Goal: Information Seeking & Learning: Learn about a topic

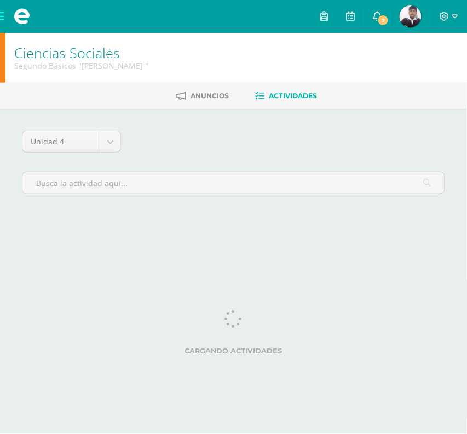
click at [382, 19] on span "2" at bounding box center [384, 20] width 12 height 12
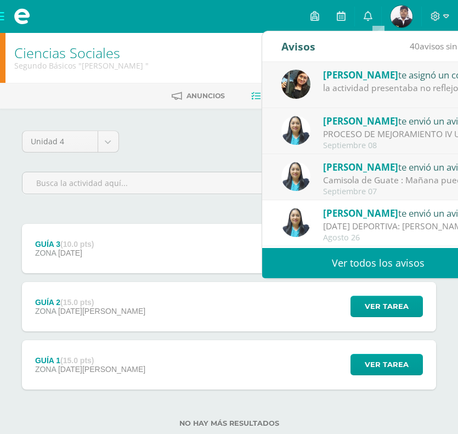
click at [378, 259] on link "Ver todos los avisos" at bounding box center [378, 263] width 232 height 30
click at [377, 259] on link "Ver todos los avisos" at bounding box center [378, 263] width 232 height 30
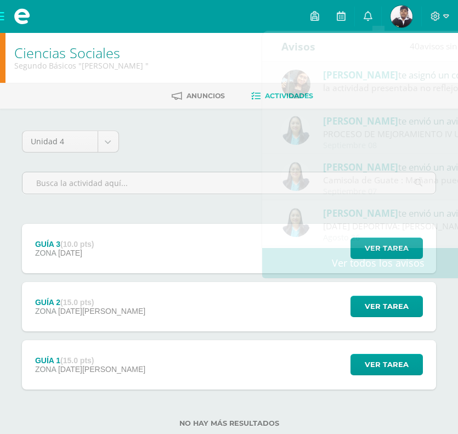
click at [72, 107] on div "Anuncios Actividades" at bounding box center [242, 96] width 484 height 26
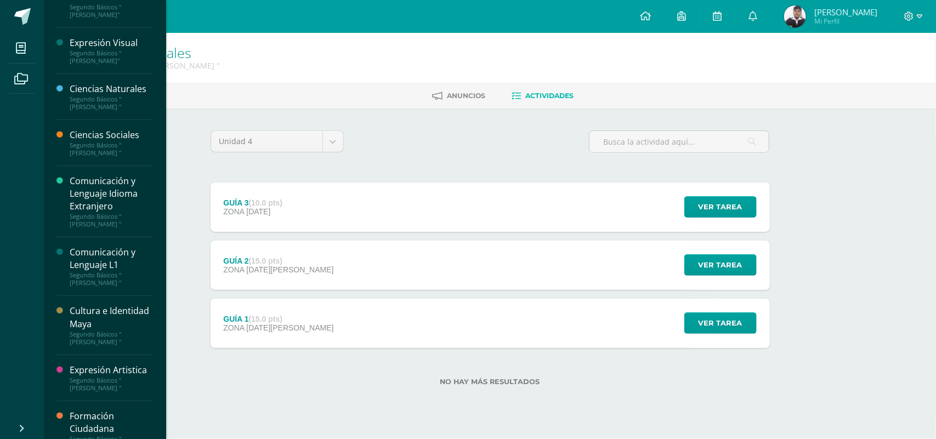
scroll to position [137, 0]
click at [99, 319] on div "Cultura e Identidad Maya" at bounding box center [111, 316] width 83 height 25
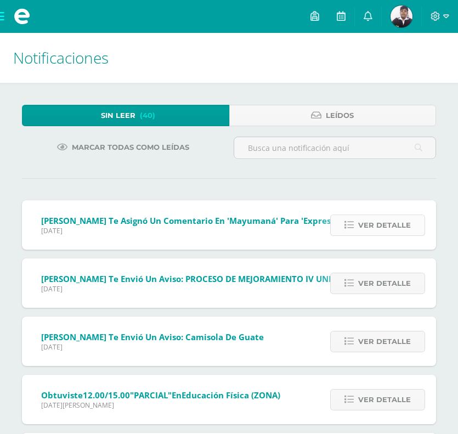
click at [392, 220] on span "Ver detalle" at bounding box center [384, 225] width 53 height 20
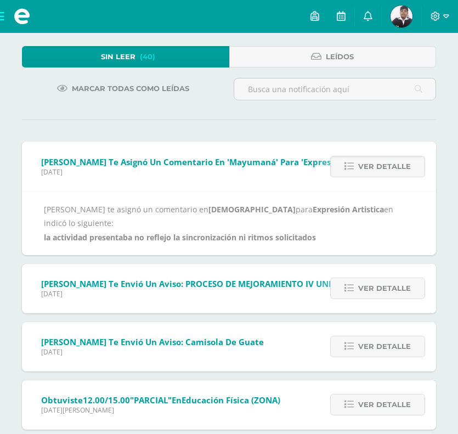
scroll to position [137, 0]
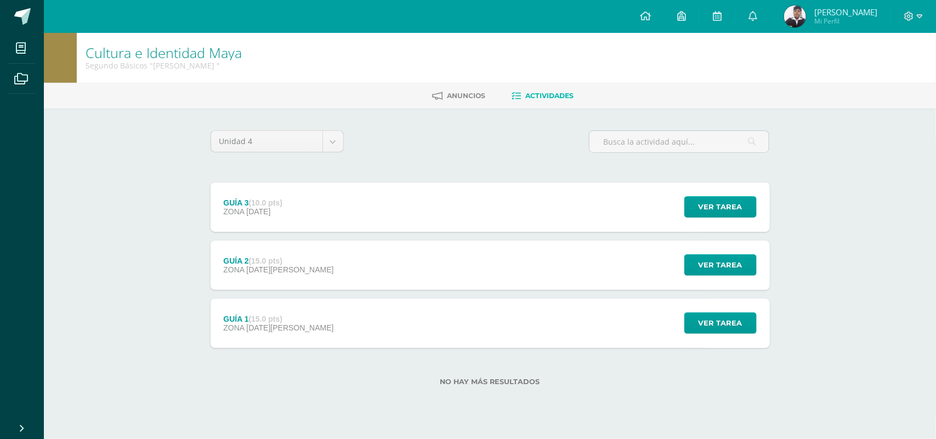
click at [363, 206] on div "GUÍA 3 (10.0 pts) ZONA [DATE] Ver tarea GUÍA 3 Cultura e Identidad [PERSON_NAME…" at bounding box center [489, 207] width 559 height 49
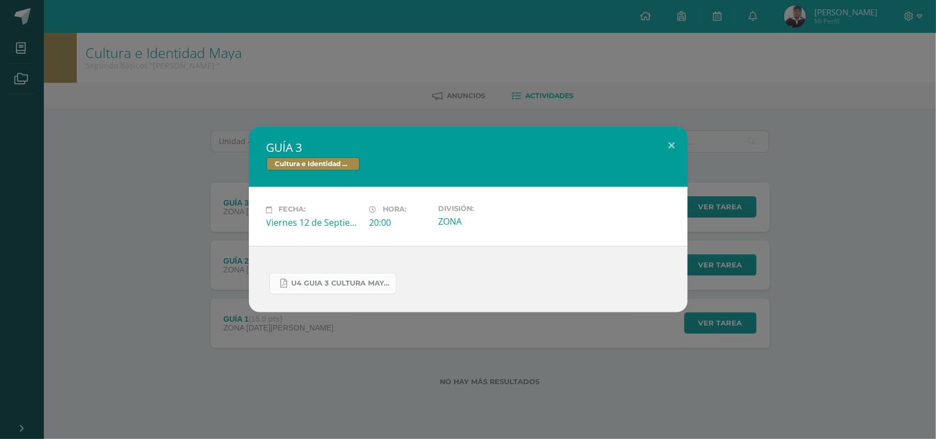
click at [336, 281] on span "U4 GUIA 3 CULTURA MAYA BASICOS.pdf" at bounding box center [341, 283] width 99 height 9
click at [111, 193] on div "GUÍA 3 Cultura e Identidad Maya Fecha: [DATE] Hora: 20:00 División:" at bounding box center [467, 219] width 927 height 185
click at [116, 195] on div "GUÍA 3 Cultura e Identidad Maya Fecha: [DATE] Hora: 20:00 División:" at bounding box center [467, 219] width 927 height 185
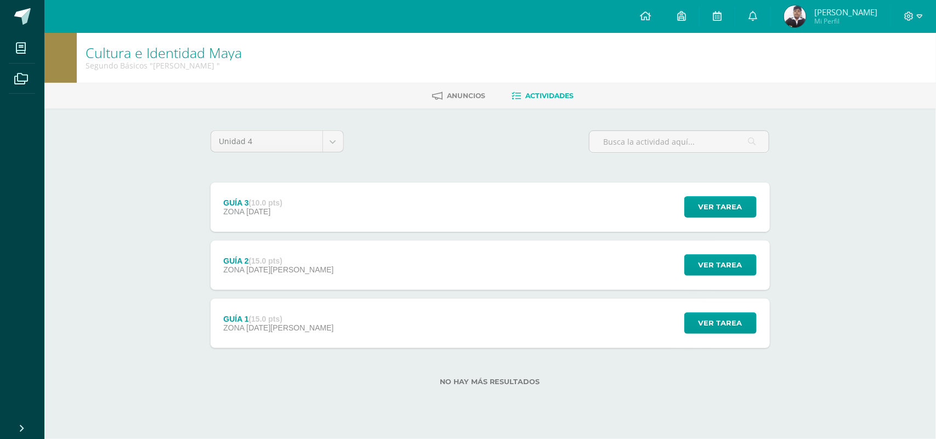
click at [275, 265] on span "[DATE][PERSON_NAME]" at bounding box center [289, 269] width 87 height 9
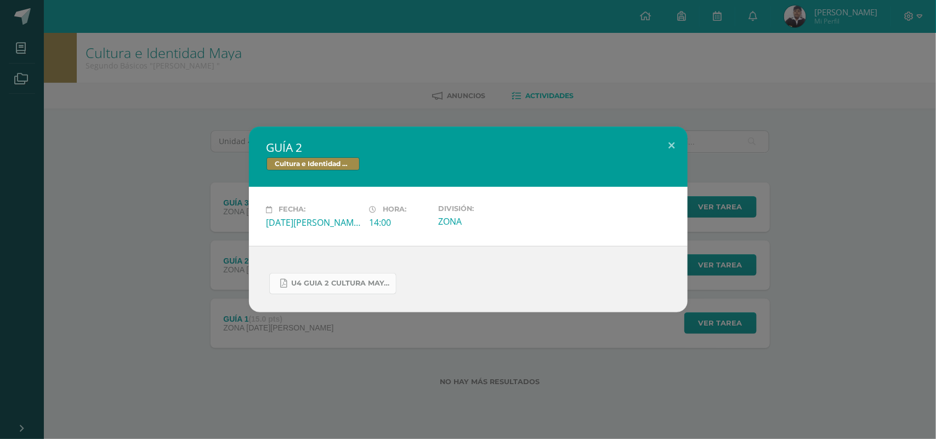
click at [345, 281] on span "U4 GUIA 2 CULTURA MAYA BÁSICOS.pdf" at bounding box center [341, 283] width 99 height 9
drag, startPoint x: 72, startPoint y: 146, endPoint x: 78, endPoint y: 149, distance: 7.1
click at [77, 149] on div "GUÍA 2 Cultura e Identidad Maya Fecha: Viernes 29 de Agosto Hora: 14:00 Divisió…" at bounding box center [467, 219] width 927 height 185
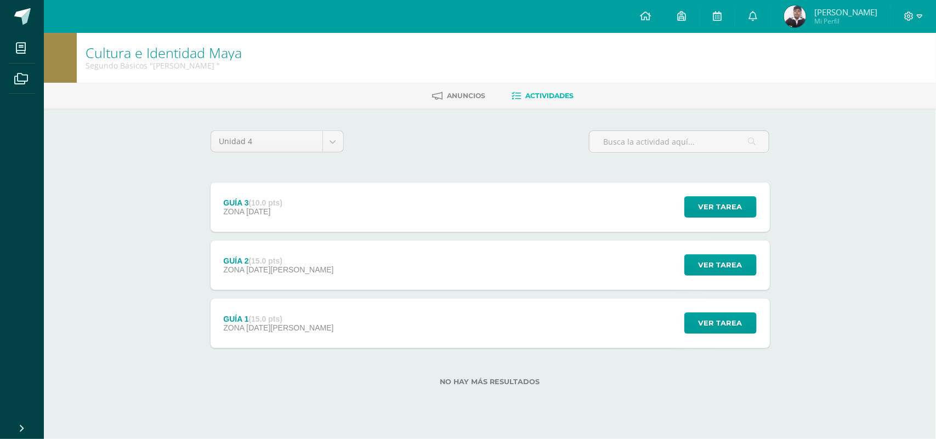
click at [224, 195] on div "GUÍA 3 (10.0 pts) ZONA 12 de Septiembre" at bounding box center [252, 207] width 85 height 49
click at [295, 189] on div "GUÍA 3 (10.0 pts) ZONA 12 de Septiembre" at bounding box center [252, 207] width 85 height 49
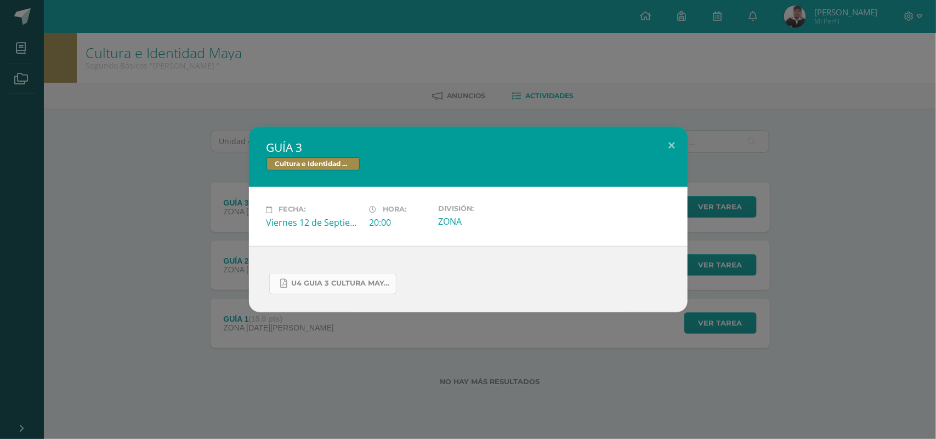
click at [334, 283] on span "U4 GUIA 3 CULTURA MAYA BASICOS.pdf" at bounding box center [341, 283] width 99 height 9
